Goal: Task Accomplishment & Management: Manage account settings

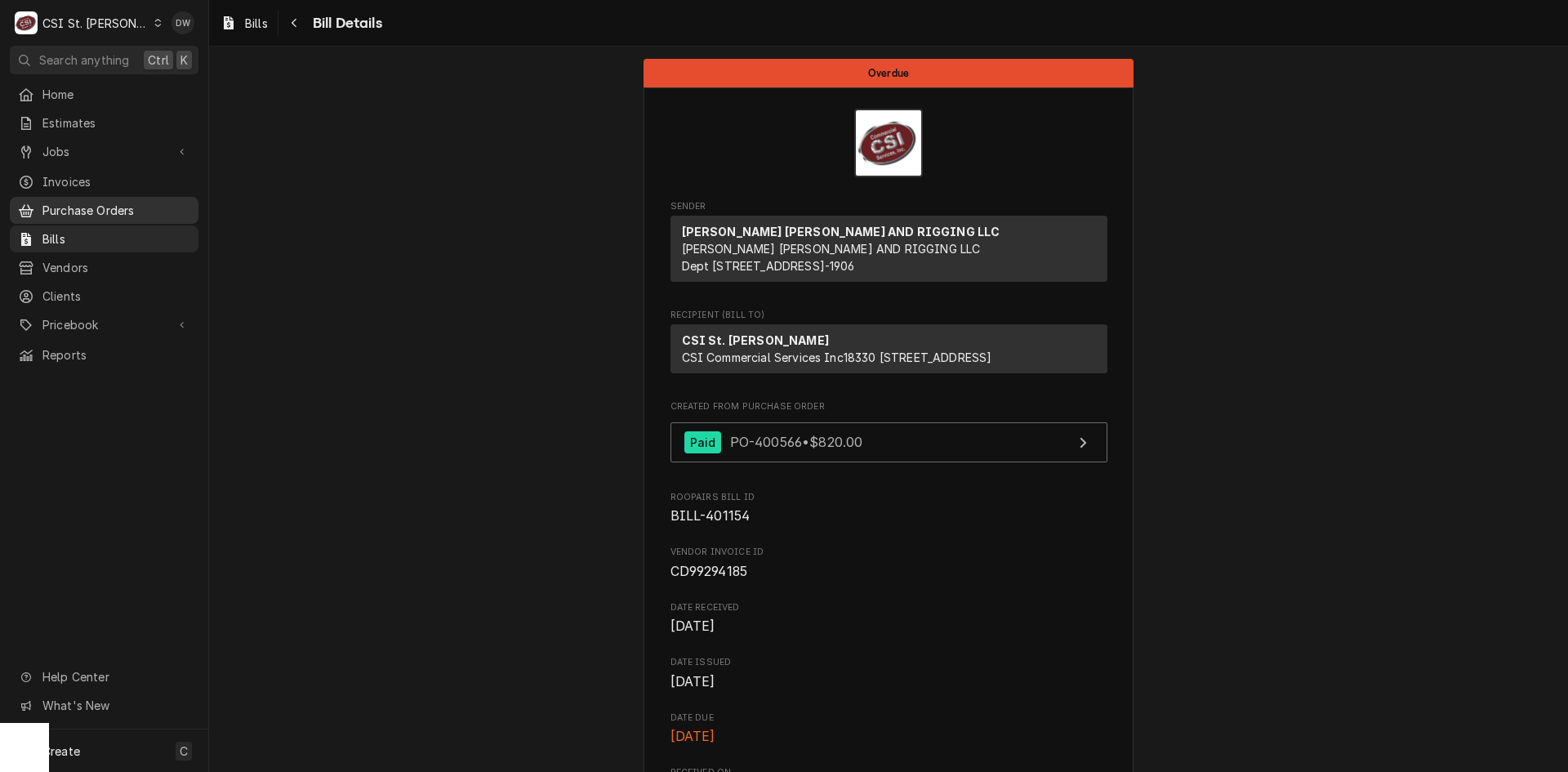
click at [69, 204] on span "Purchase Orders" at bounding box center [116, 210] width 148 height 17
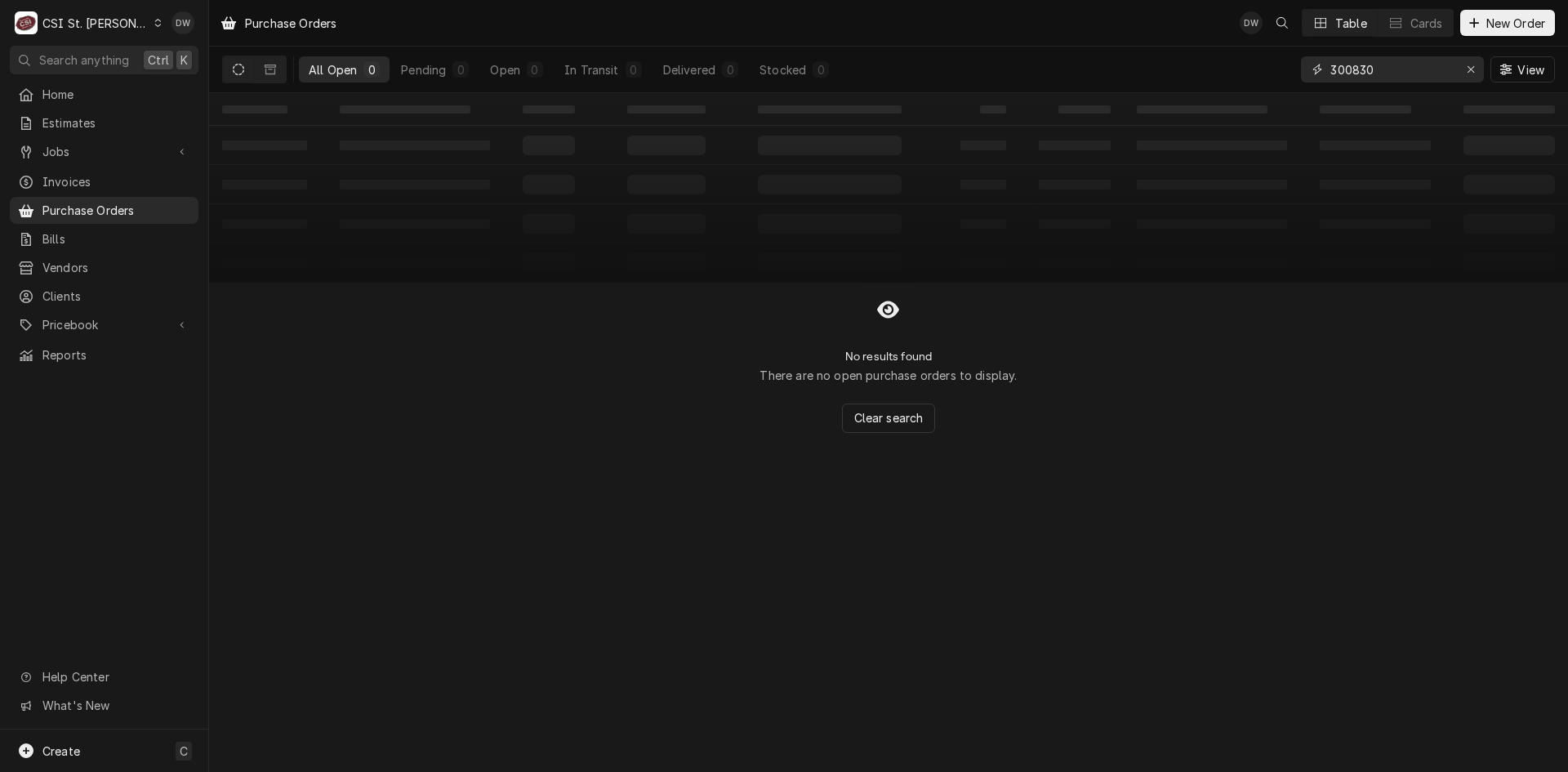
drag, startPoint x: 1409, startPoint y: 71, endPoint x: 1254, endPoint y: 89, distance: 156.0
click at [1263, 86] on div "All Open 0 Pending 0 Open 0 In Transit 0 Delivered 0 Stocked 0 300830 View" at bounding box center [888, 70] width 1333 height 46
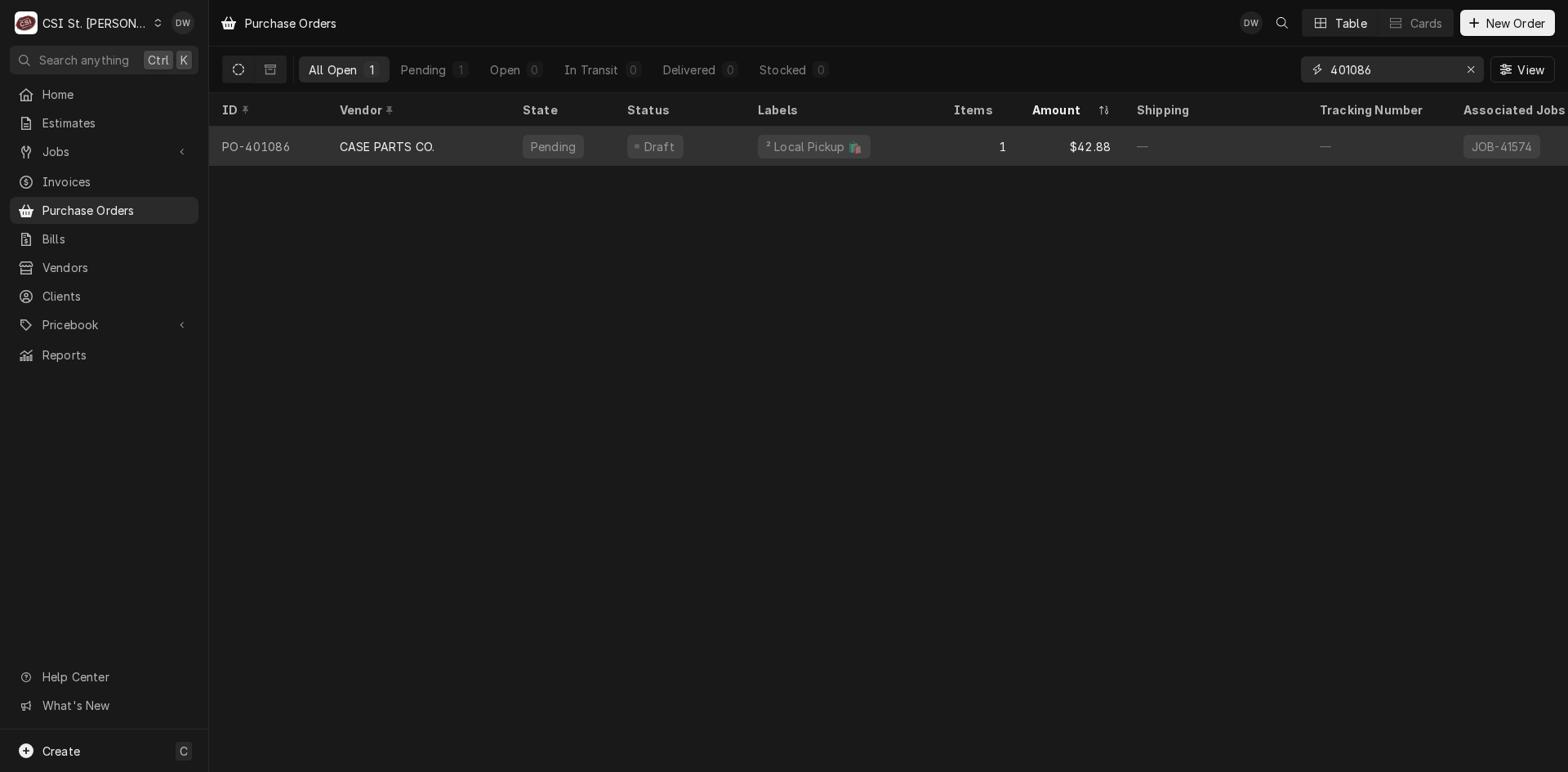
type input "401086"
click at [363, 145] on div "CASE PARTS CO." at bounding box center [387, 146] width 94 height 17
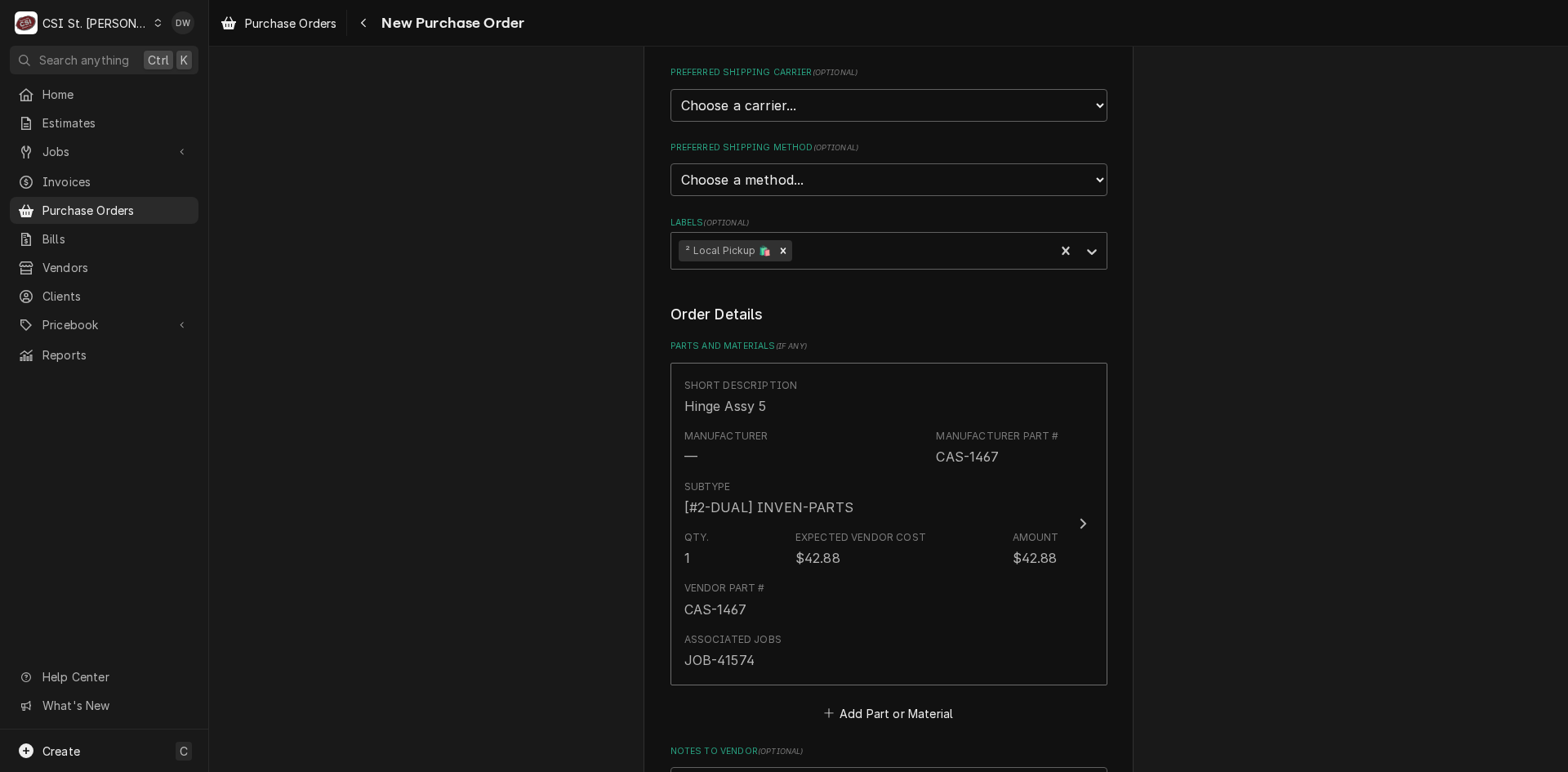
scroll to position [926, 0]
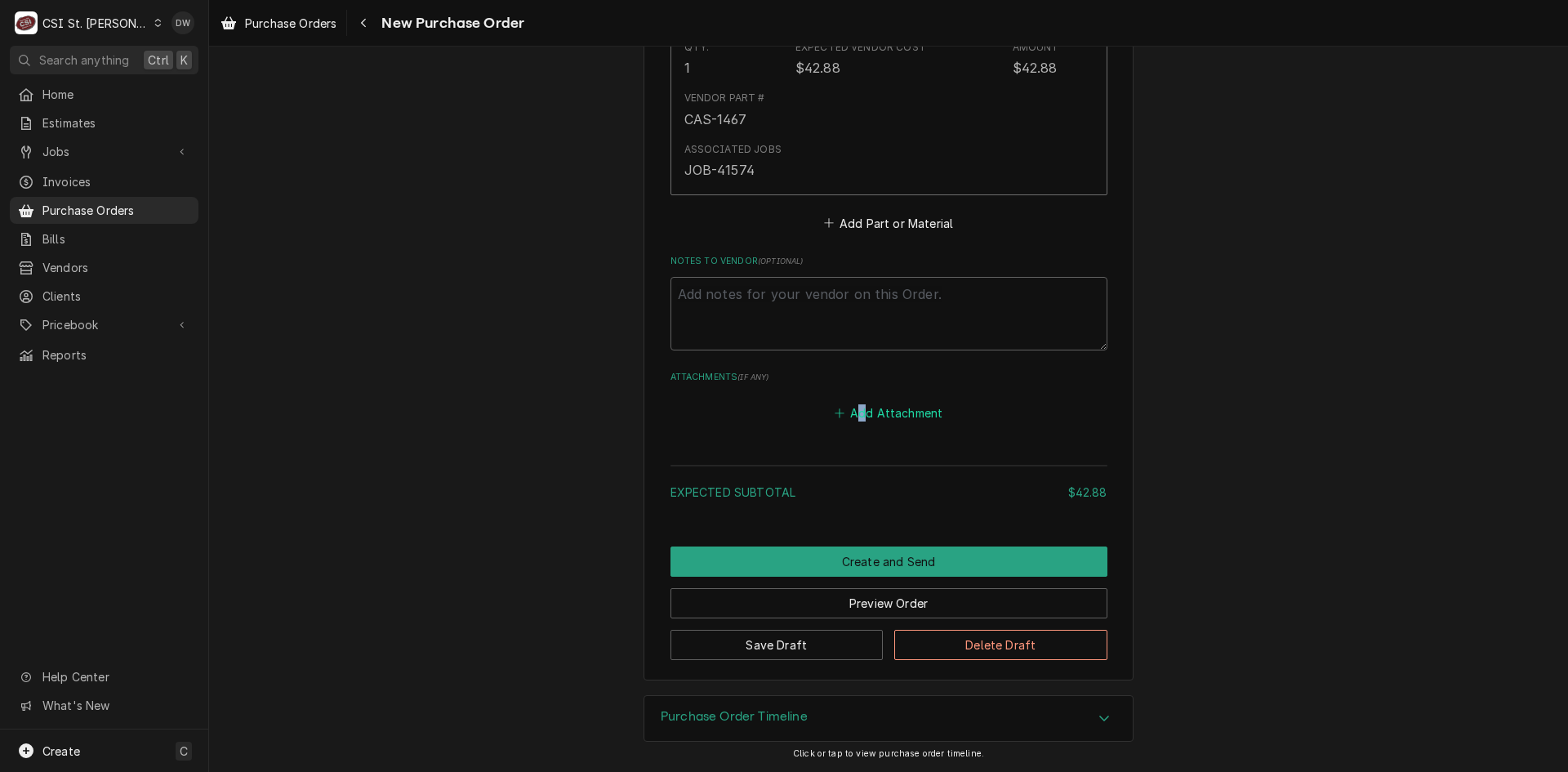
click at [859, 400] on div "Add Attachment" at bounding box center [889, 408] width 437 height 32
click at [886, 409] on button "Add Attachment" at bounding box center [888, 412] width 114 height 23
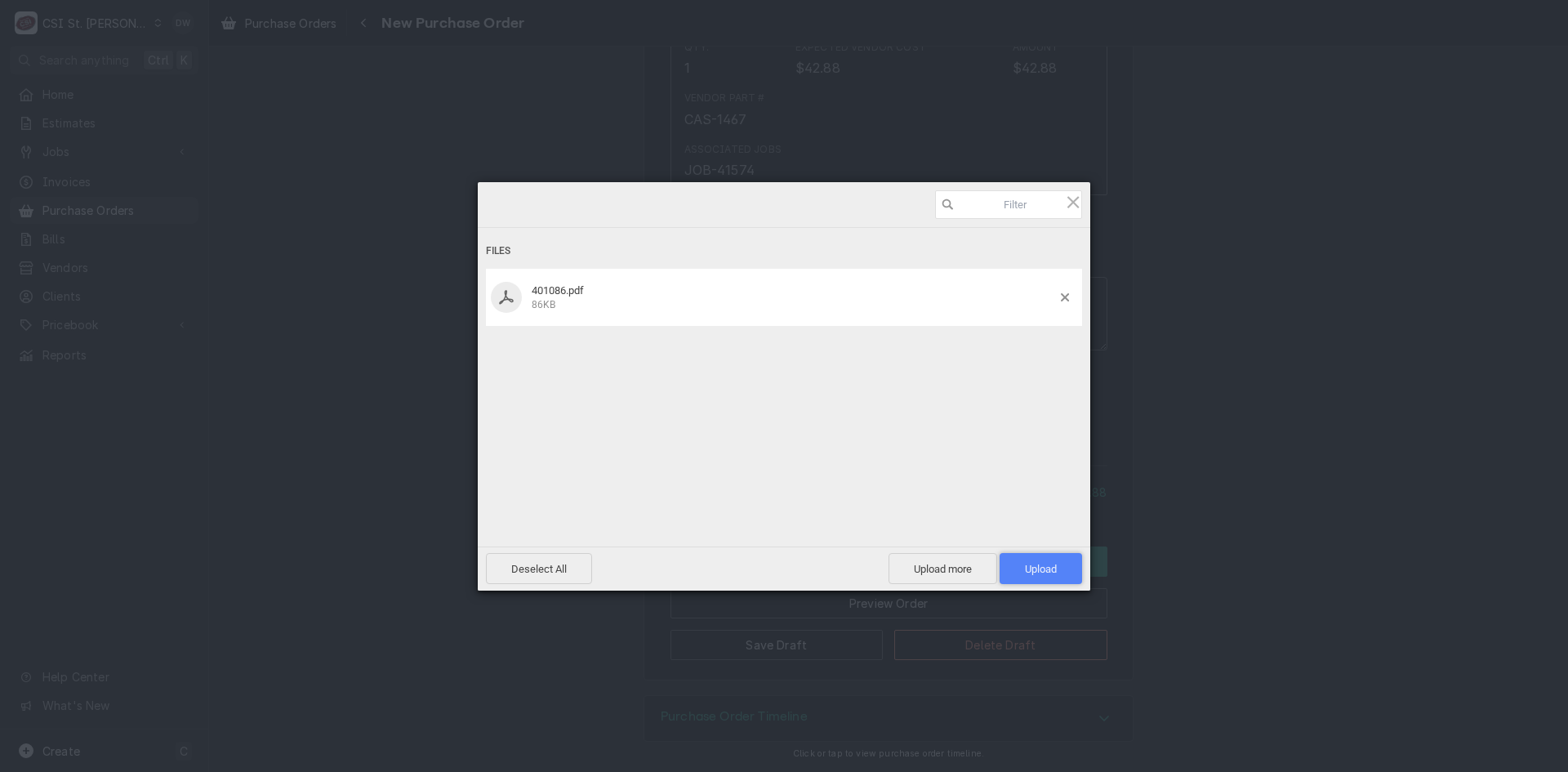
click at [1058, 556] on span "Upload 1" at bounding box center [1040, 567] width 82 height 31
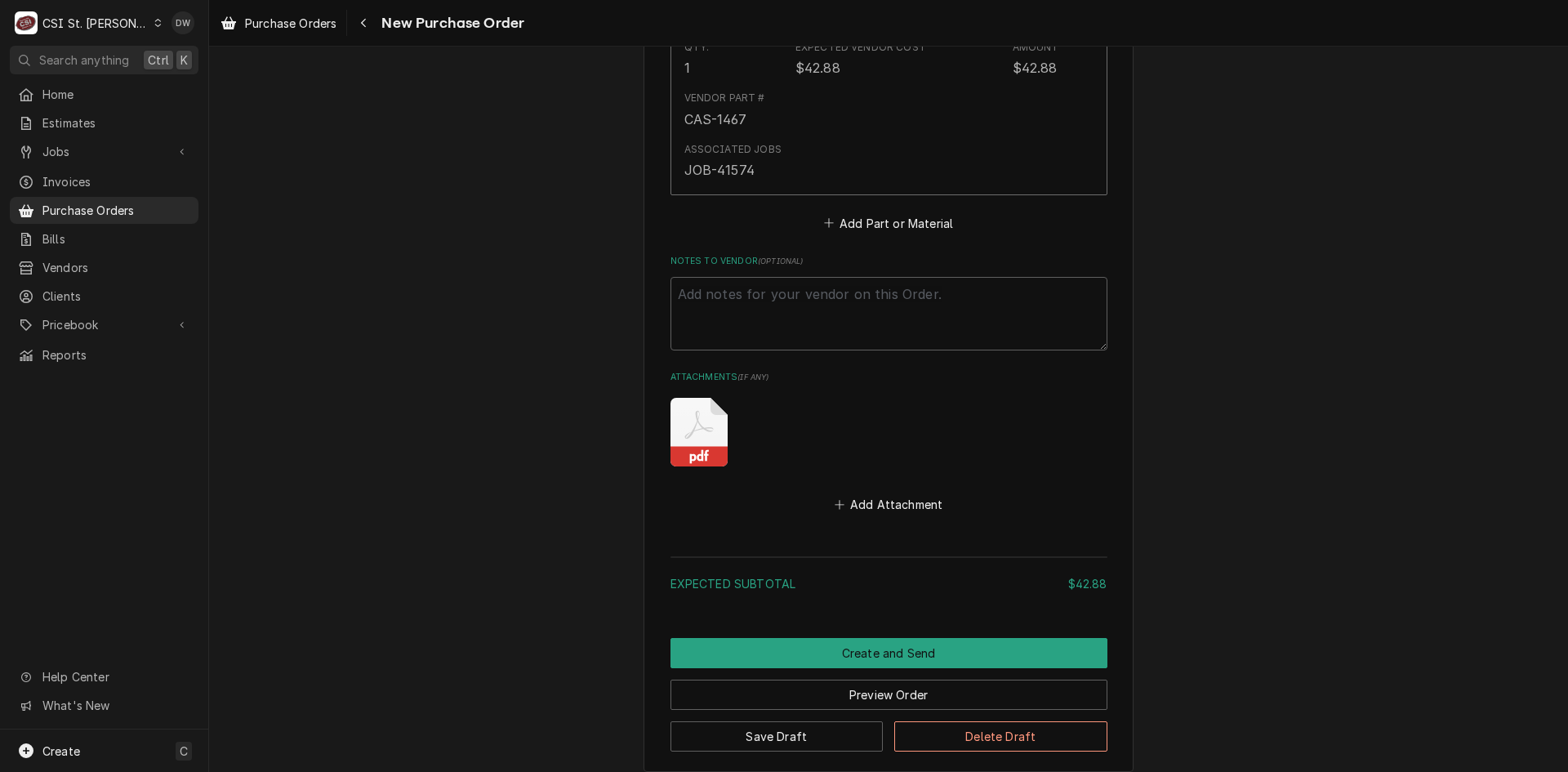
click at [824, 739] on button "Save Draft" at bounding box center [777, 736] width 213 height 30
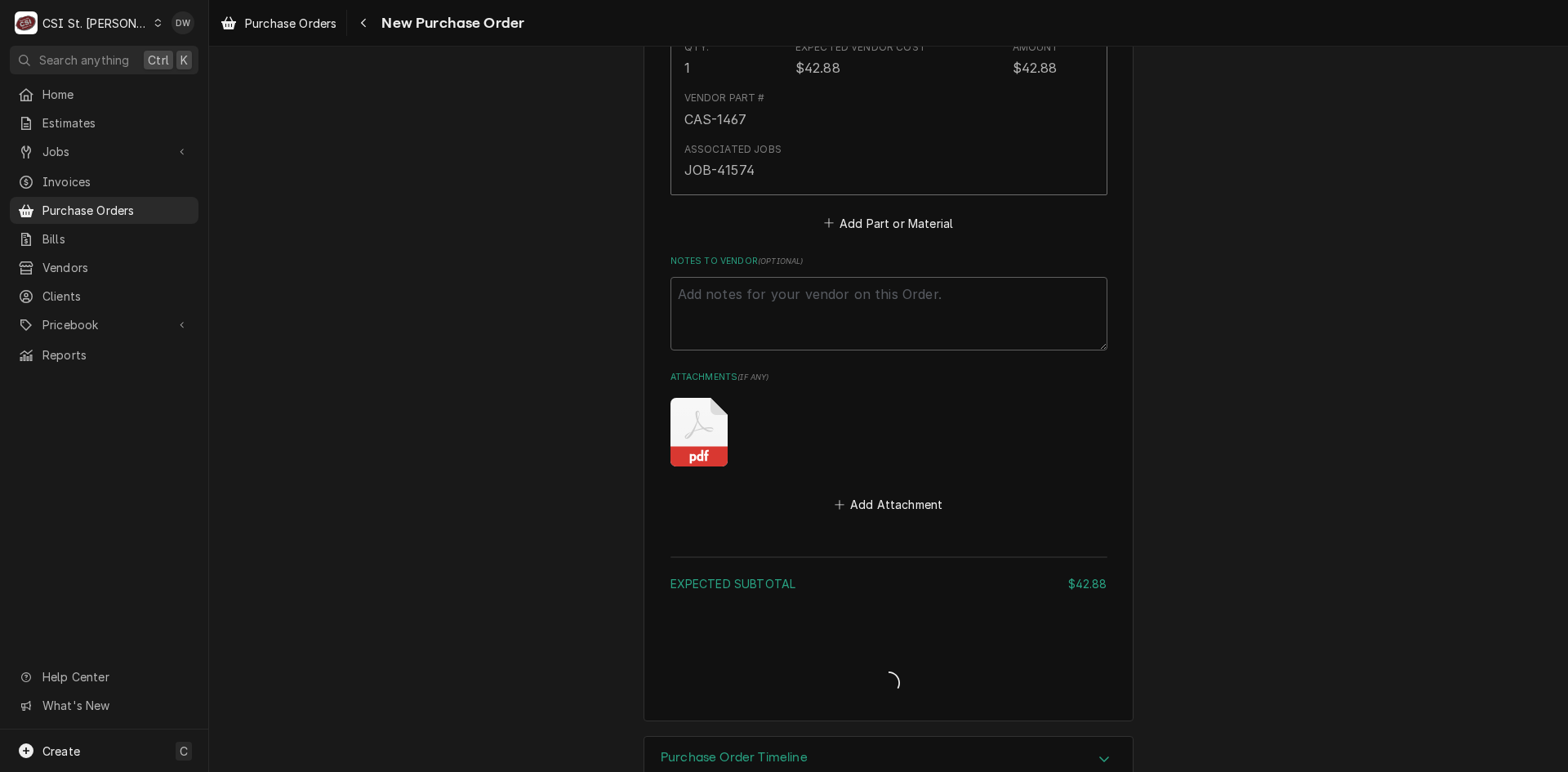
type textarea "x"
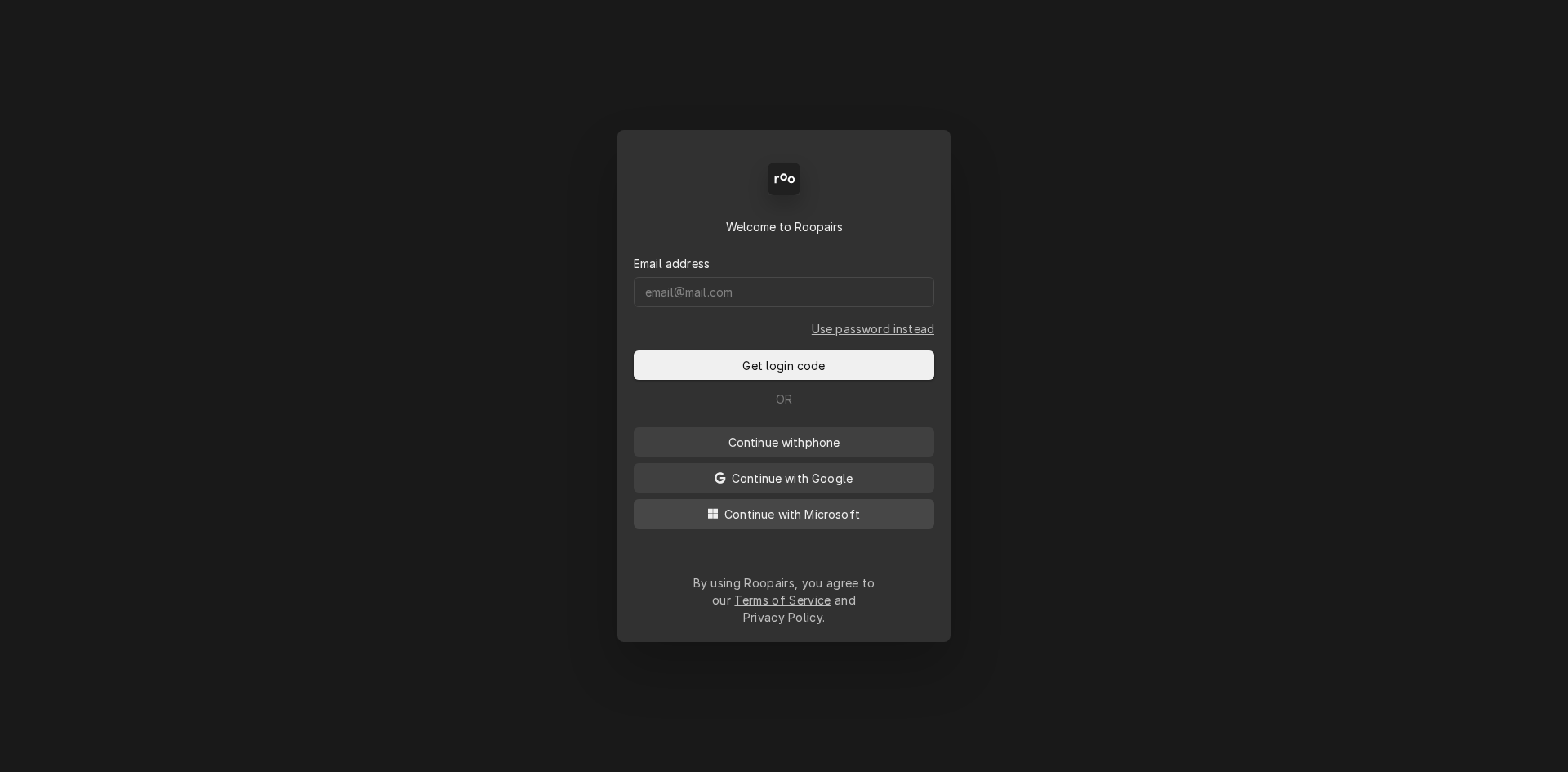
click at [767, 520] on span "Continue with Microsoft" at bounding box center [792, 514] width 142 height 17
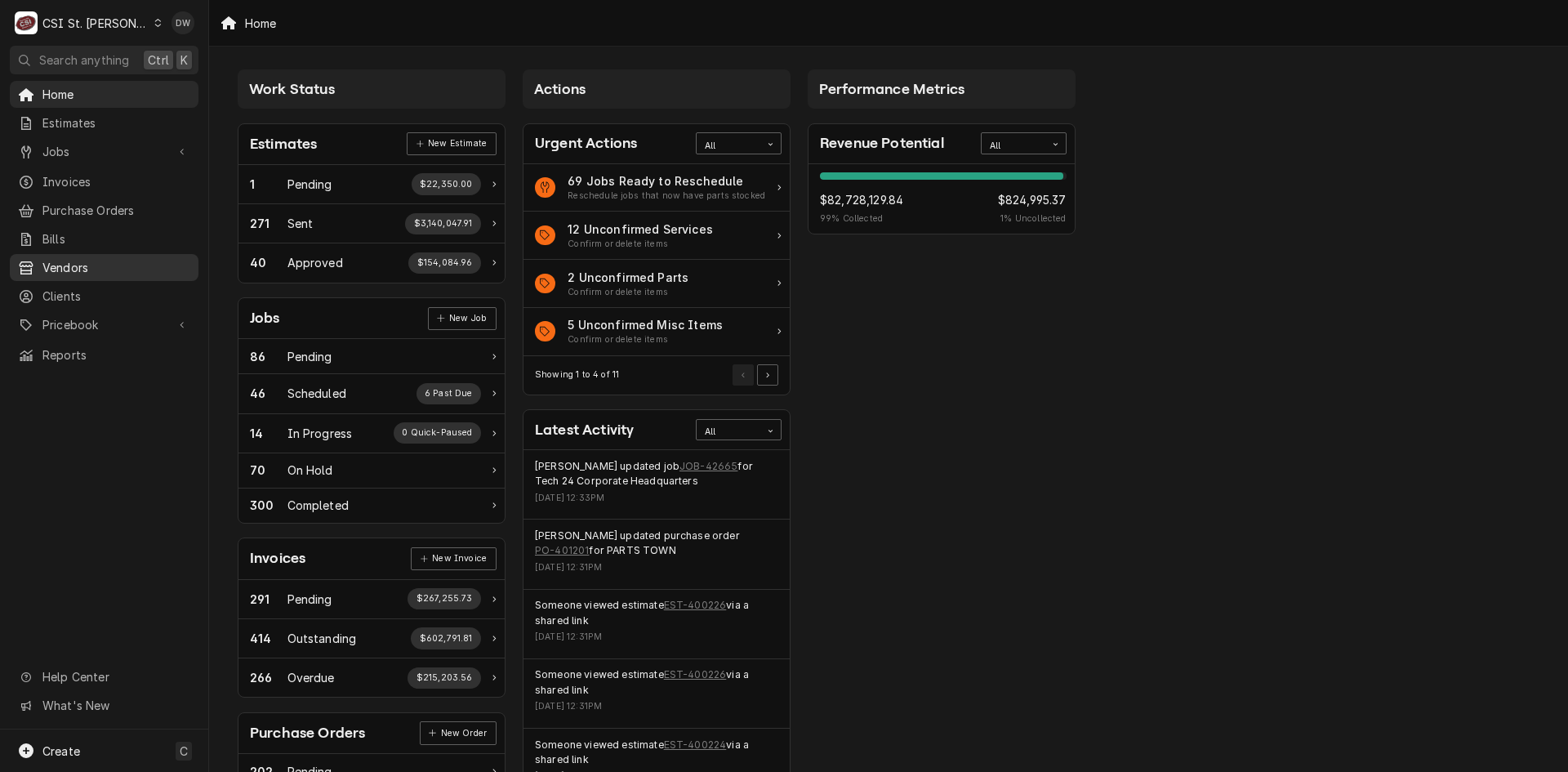
click at [72, 258] on span "Vendors" at bounding box center [116, 266] width 148 height 17
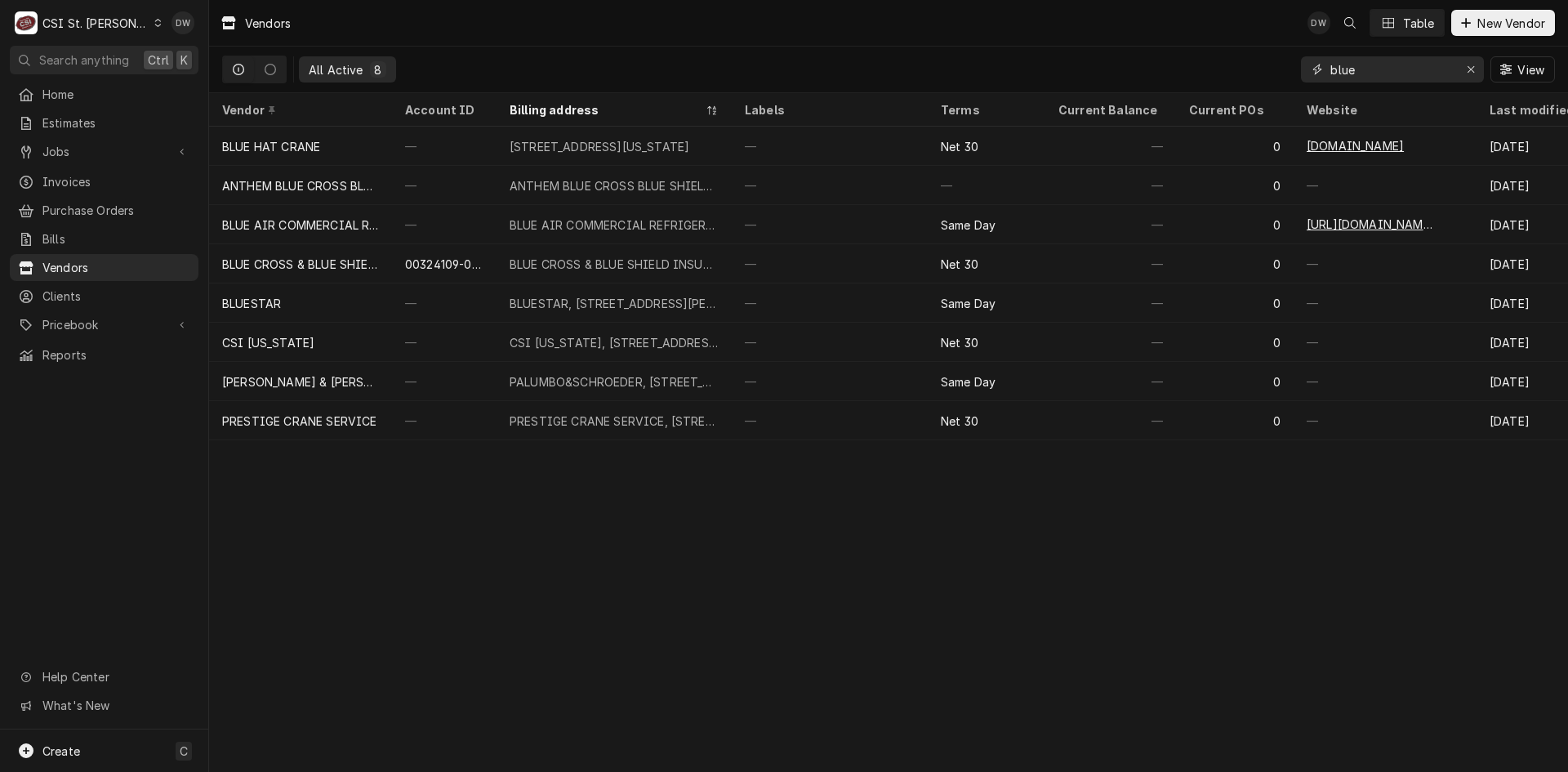
drag, startPoint x: 1375, startPoint y: 61, endPoint x: 1233, endPoint y: 65, distance: 142.1
click at [1250, 74] on div "All Active 8 blue View" at bounding box center [888, 70] width 1333 height 46
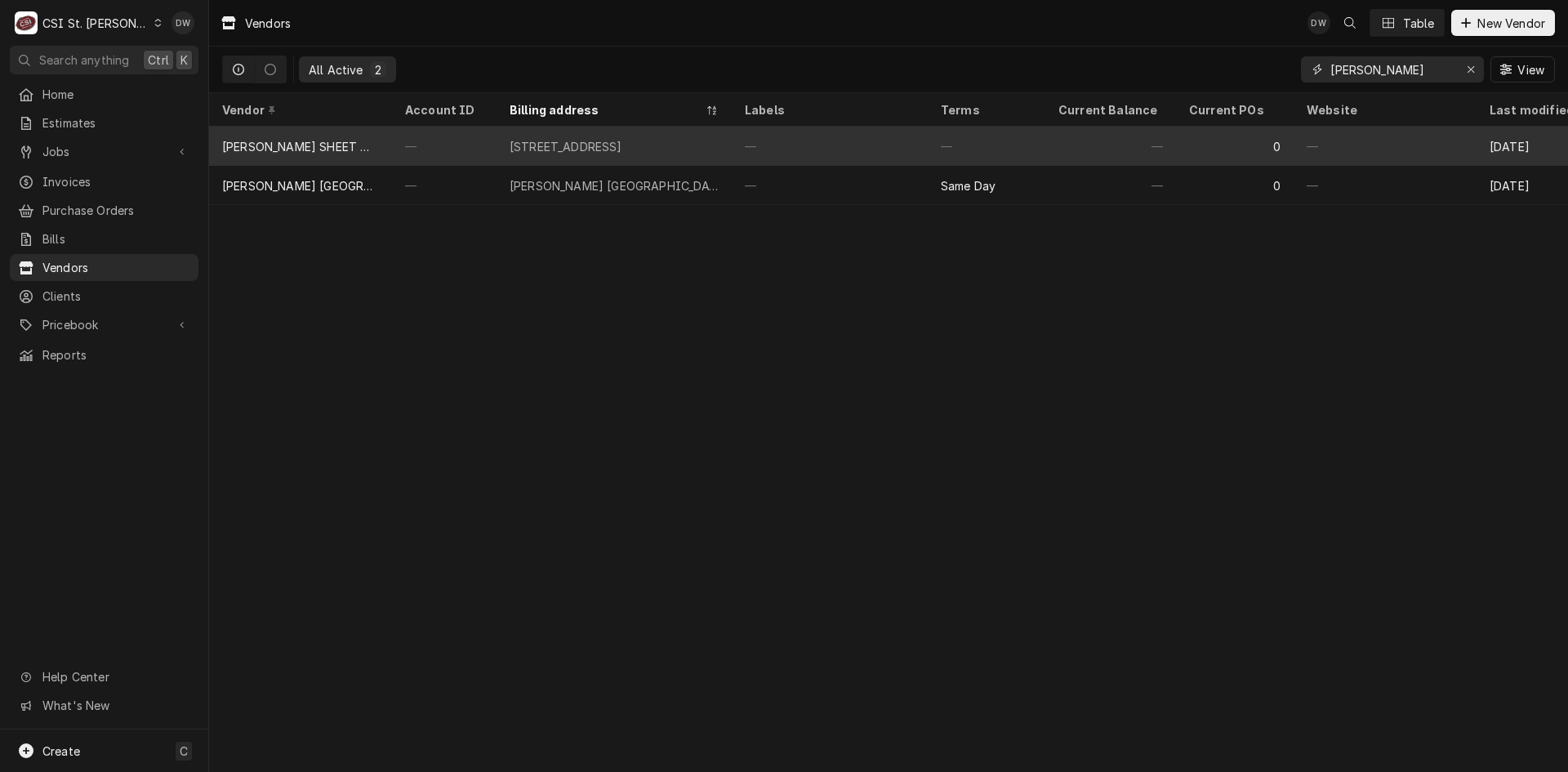
type input "[PERSON_NAME]"
click at [622, 143] on div "[STREET_ADDRESS]" at bounding box center [565, 146] width 112 height 17
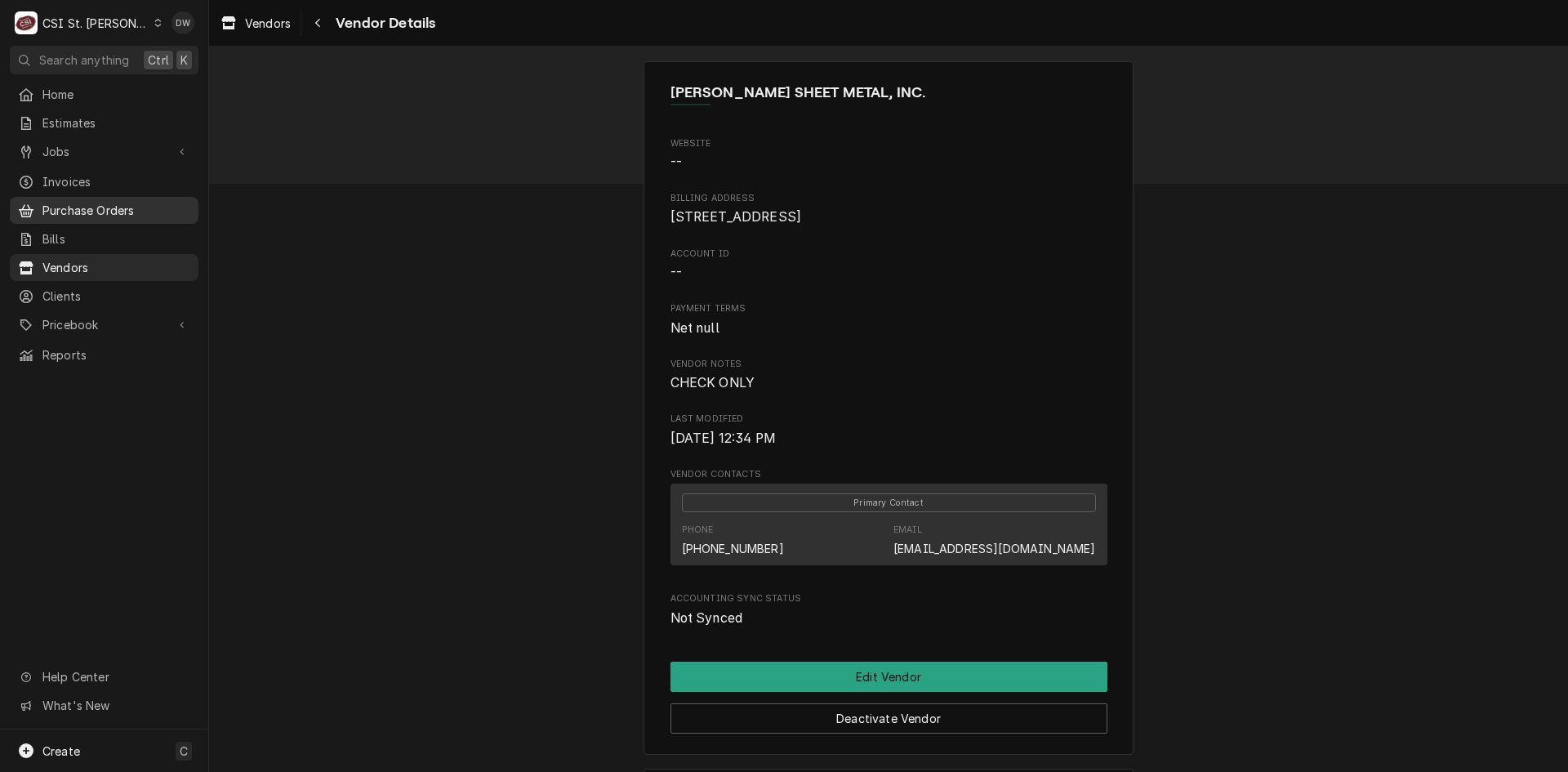
click at [110, 204] on span "Purchase Orders" at bounding box center [116, 210] width 148 height 17
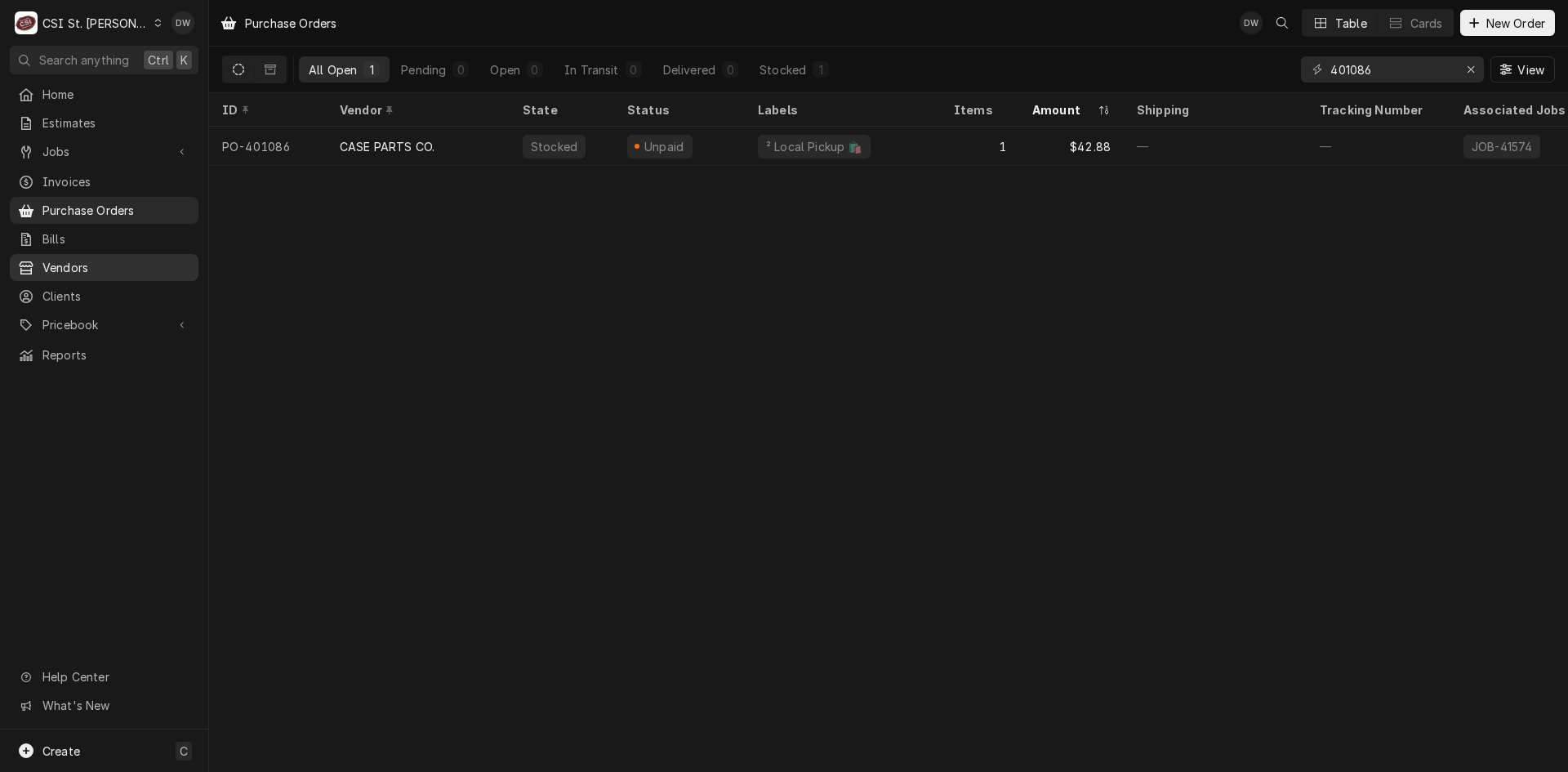
click at [74, 265] on span "Vendors" at bounding box center [116, 266] width 148 height 17
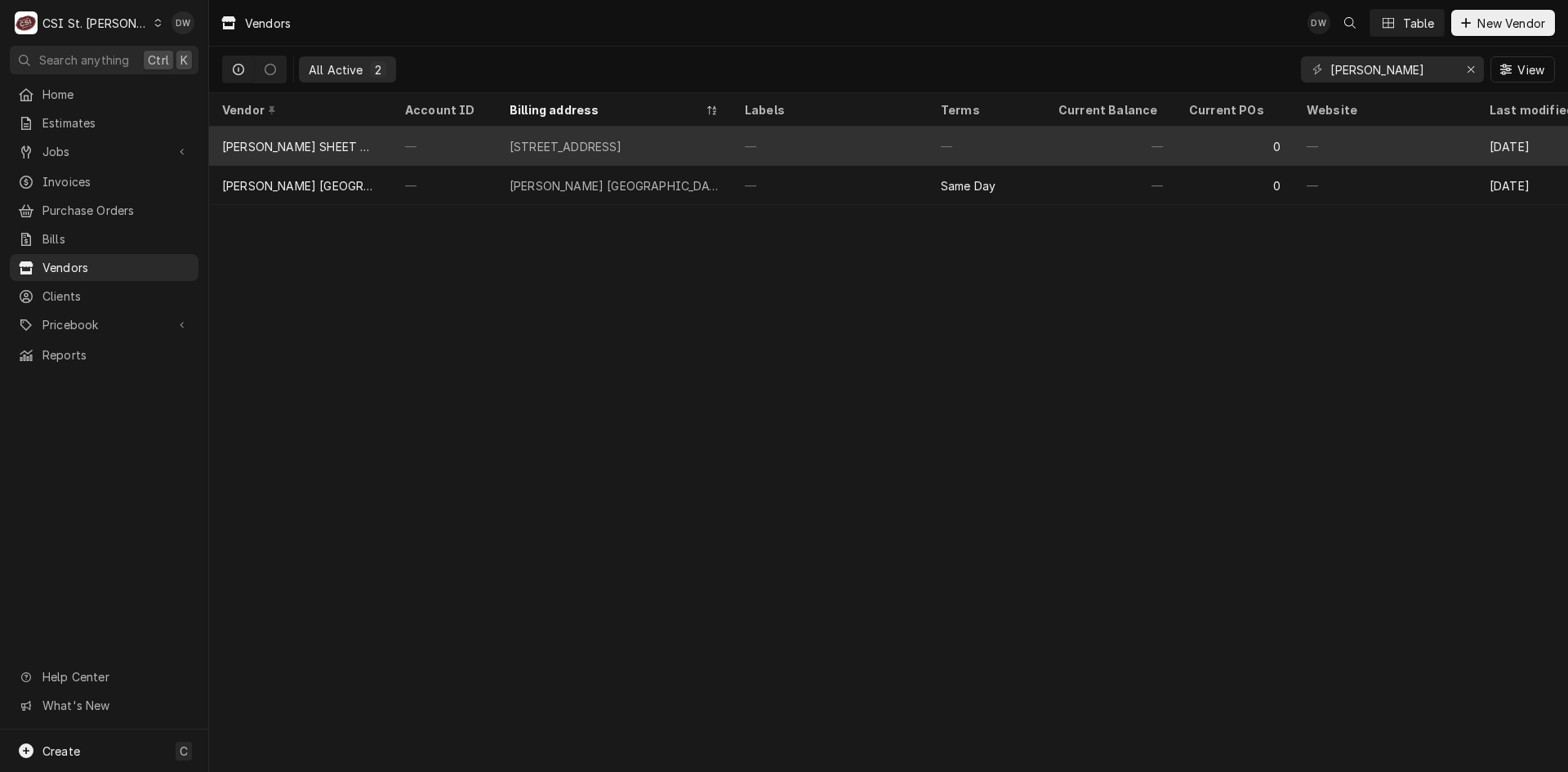
click at [291, 141] on div "[PERSON_NAME] SHEET METAL, INC." at bounding box center [301, 146] width 157 height 17
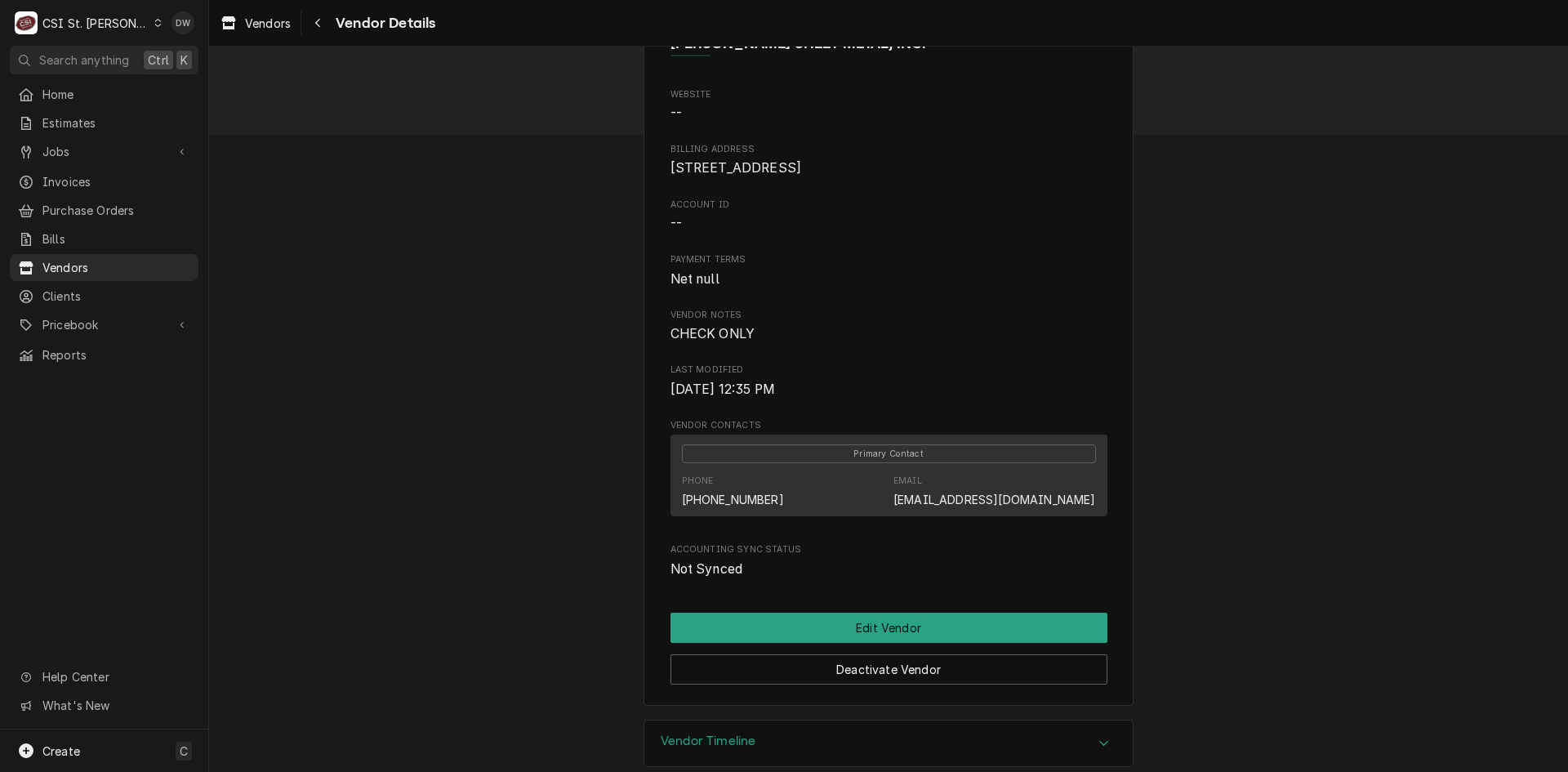
scroll to position [93, 0]
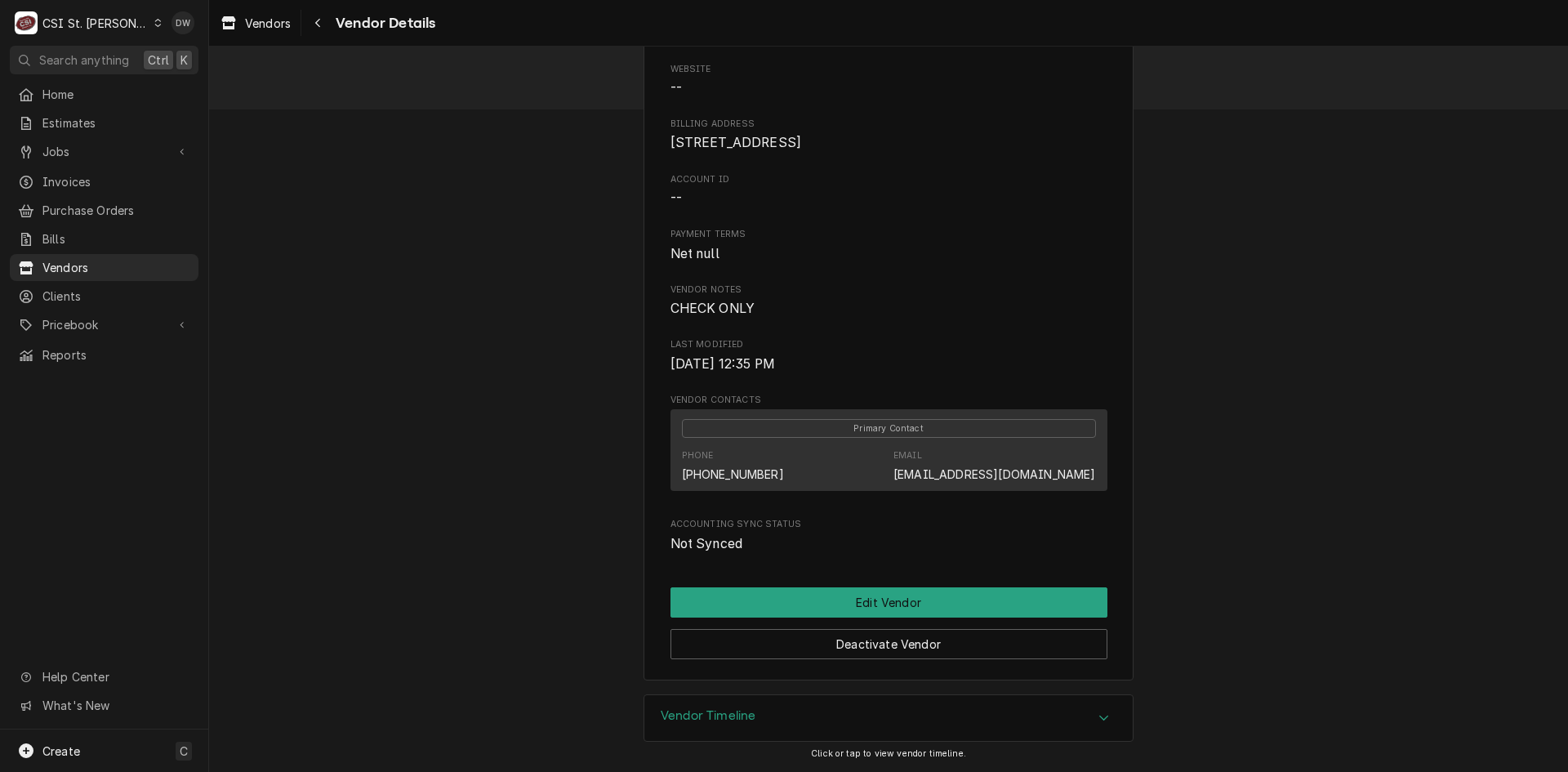
click at [1100, 716] on icon "Accordion Header" at bounding box center [1104, 717] width 12 height 13
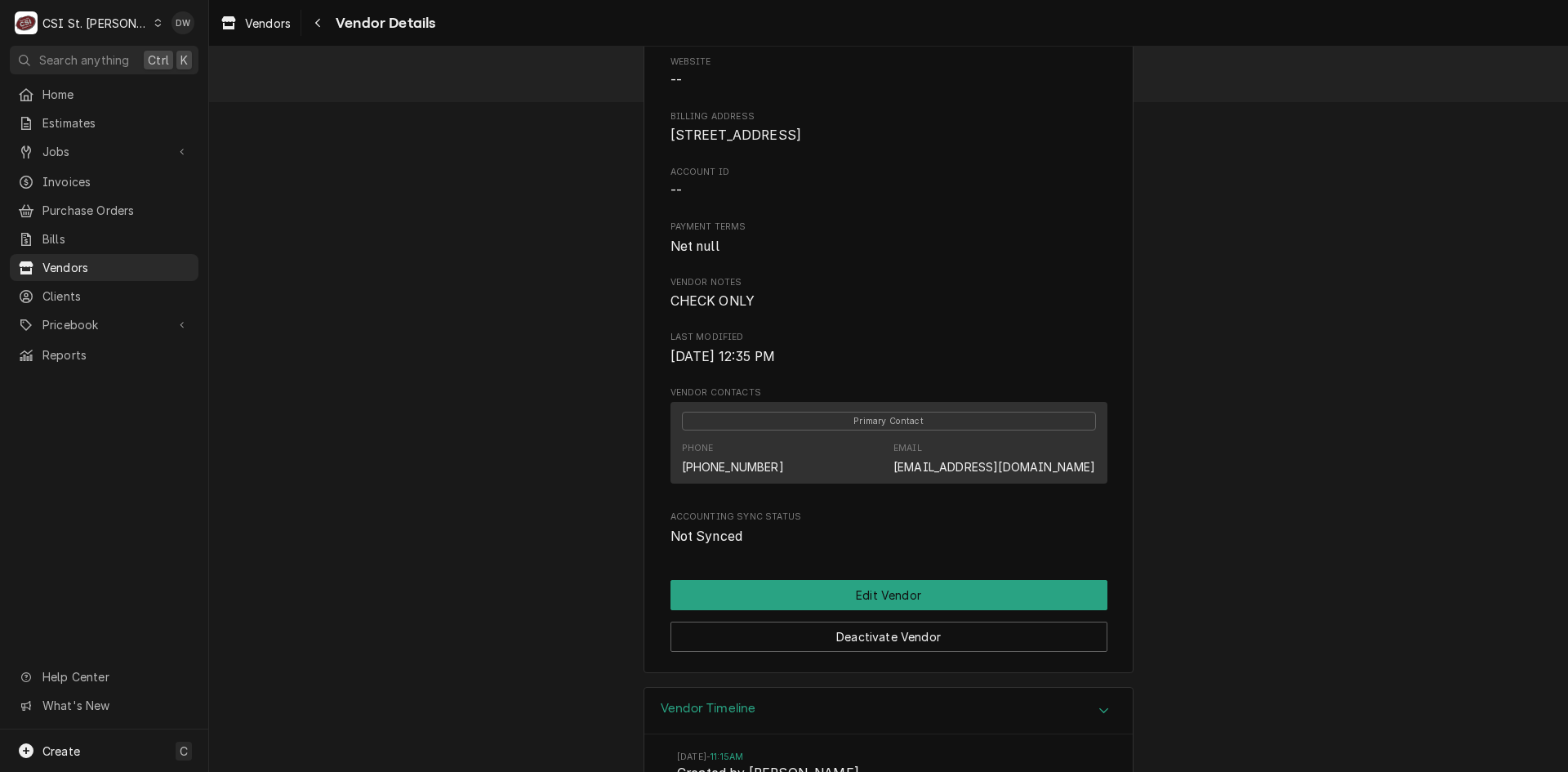
scroll to position [0, 0]
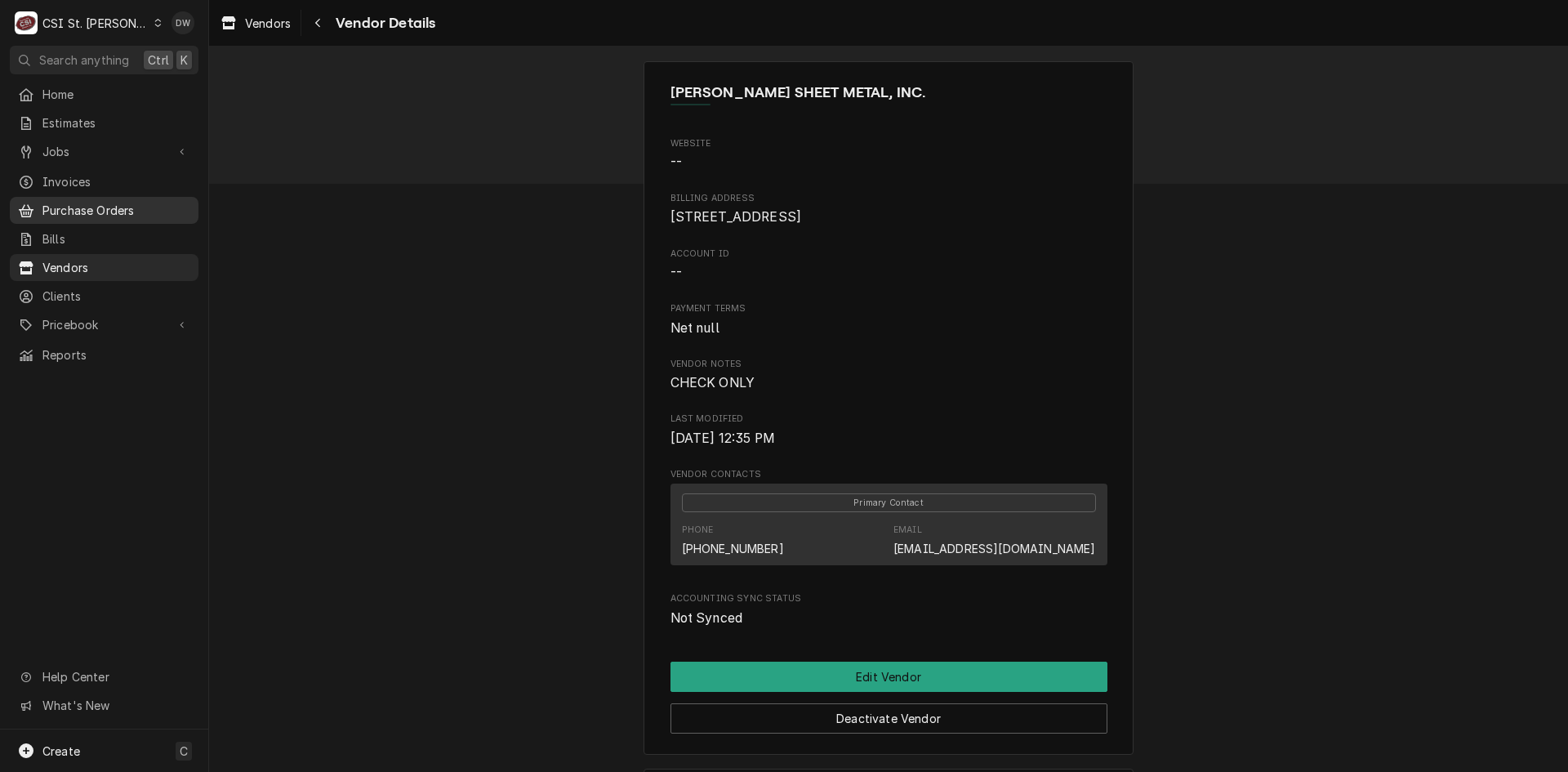
click at [64, 204] on span "Purchase Orders" at bounding box center [116, 210] width 148 height 17
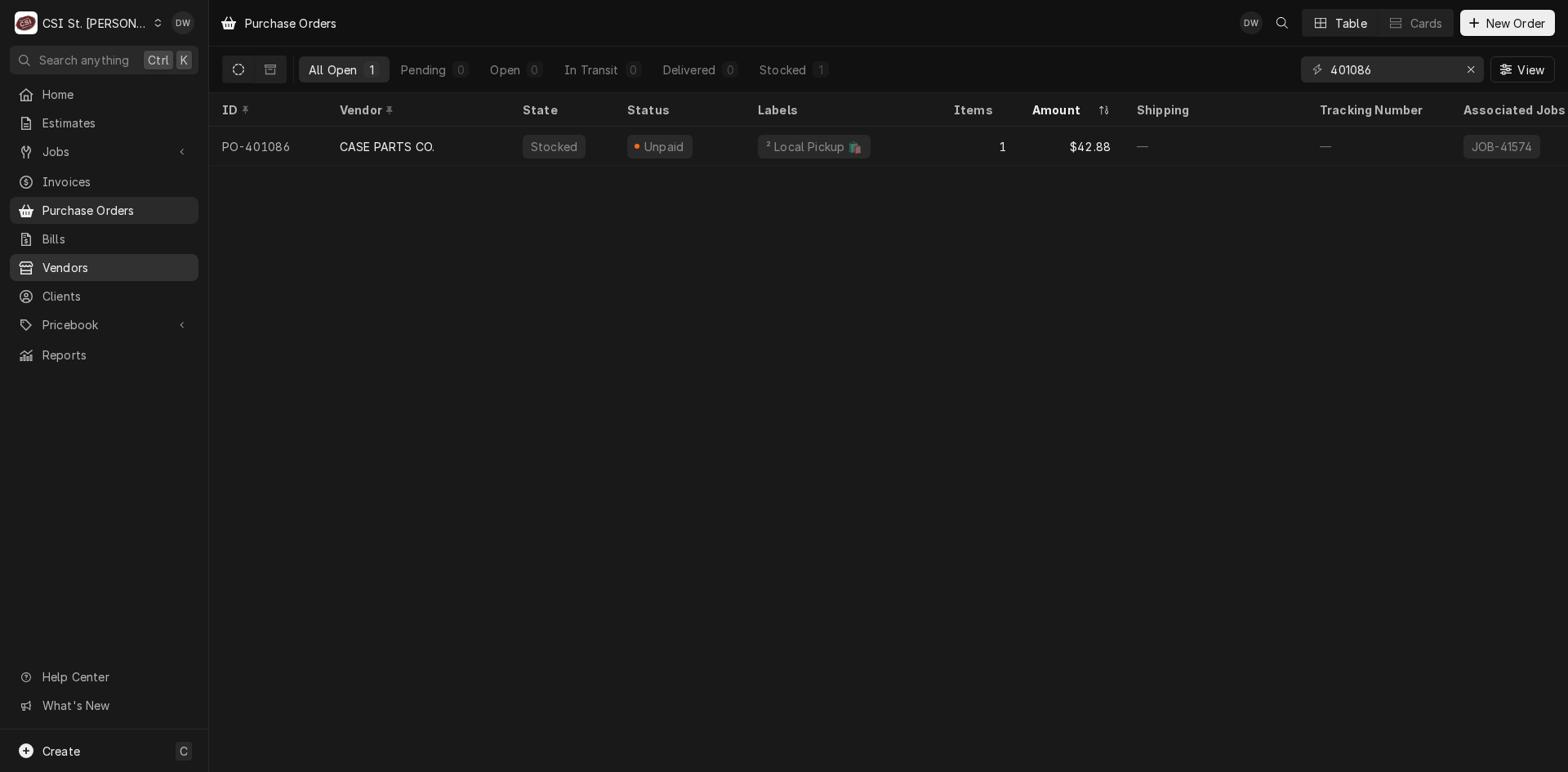
click at [78, 258] on span "Vendors" at bounding box center [116, 266] width 148 height 17
